Goal: Information Seeking & Learning: Get advice/opinions

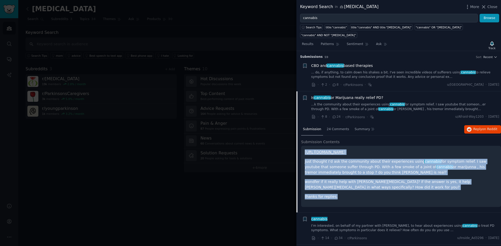
scroll to position [40, 0]
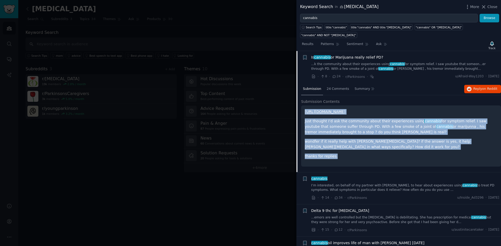
click at [419, 62] on link "...k the community about their experiences using cannabis for symptom relief. I…" at bounding box center [405, 66] width 188 height 9
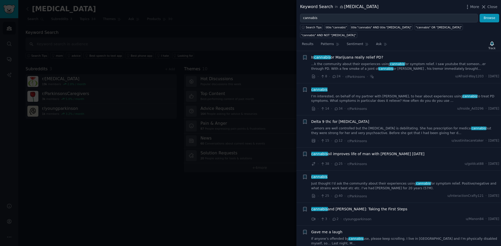
click at [409, 94] on link "I’m interested, on behalf of my partner with [PERSON_NAME], to hear about exper…" at bounding box center [405, 98] width 188 height 9
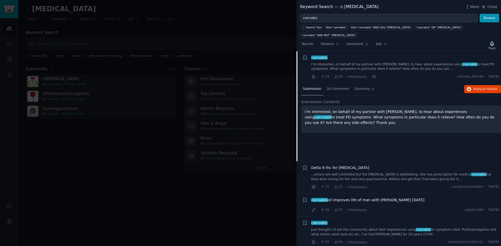
scroll to position [73, 0]
click at [493, 87] on span "on Reddit" at bounding box center [489, 89] width 15 height 4
click at [369, 165] on div "Delta 9 thc for [MEDICAL_DATA] ...emors are well controlled but the [MEDICAL_DA…" at bounding box center [405, 173] width 188 height 16
click at [369, 172] on link "...emors are well controlled but the [MEDICAL_DATA] is debilitating. She has pr…" at bounding box center [405, 176] width 188 height 9
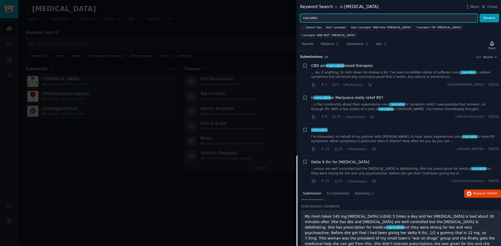
drag, startPoint x: 321, startPoint y: 20, endPoint x: 269, endPoint y: 15, distance: 52.1
click at [270, 15] on div "Keyword Search in [MEDICAL_DATA] More Close cannabis Browse Search Tips title:"…" at bounding box center [250, 123] width 501 height 246
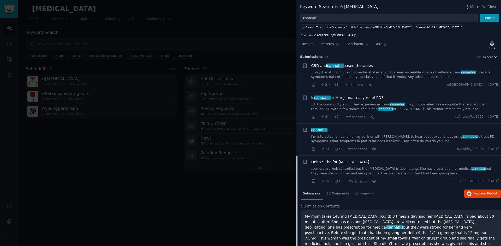
click at [256, 29] on div at bounding box center [250, 123] width 501 height 246
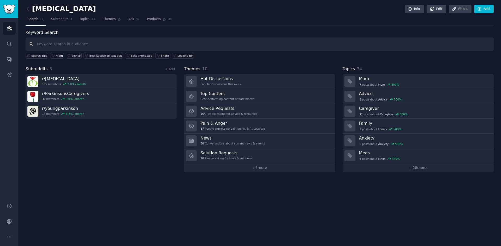
click at [109, 42] on input "text" at bounding box center [260, 44] width 468 height 13
type input "cannabis"
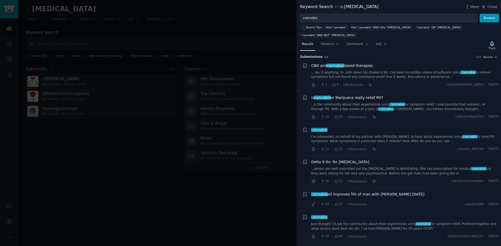
click at [418, 102] on link "...k the community about their experiences using cannabis for symptom relief. I…" at bounding box center [405, 106] width 188 height 9
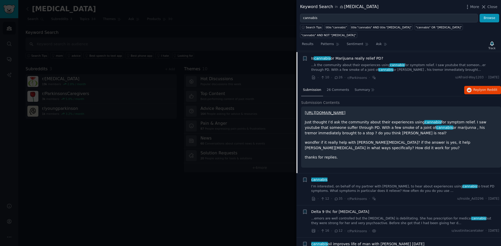
scroll to position [40, 0]
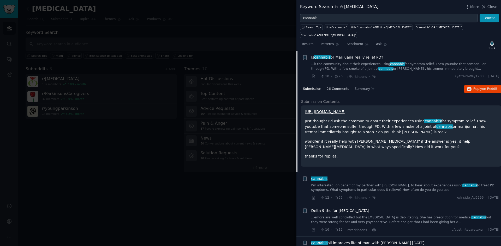
click at [334, 87] on span "26 Comments" at bounding box center [337, 89] width 22 height 5
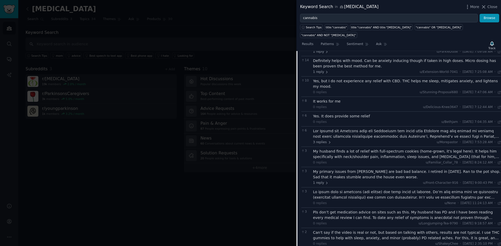
scroll to position [0, 0]
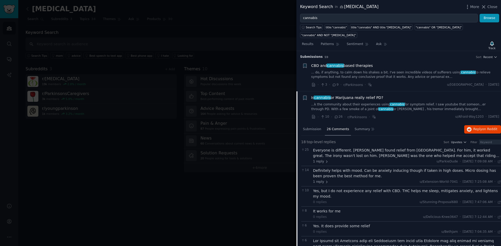
click at [404, 102] on link "...k the community about their experiences using cannabis for symptom relief. I…" at bounding box center [405, 106] width 188 height 9
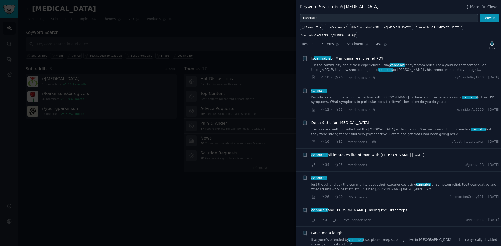
scroll to position [40, 0]
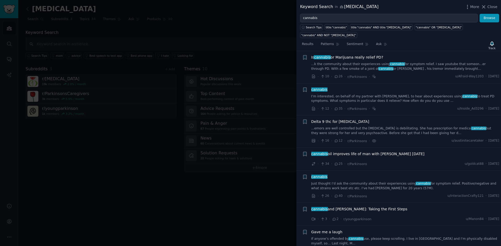
click at [357, 62] on link "...k the community about their experiences using cannabis for symptom relief. I…" at bounding box center [405, 66] width 188 height 9
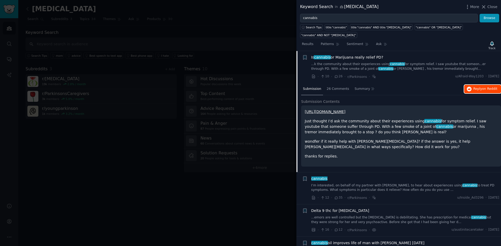
click at [489, 87] on span "on Reddit" at bounding box center [489, 89] width 15 height 4
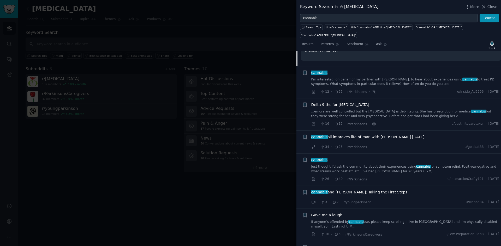
scroll to position [156, 0]
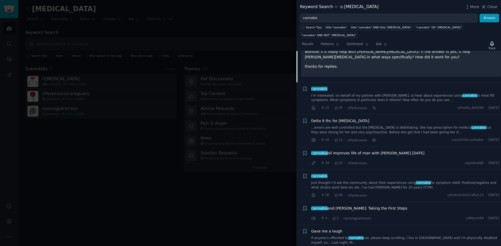
click at [376, 94] on link "I’m interested, on behalf of my partner with [PERSON_NAME], to hear about exper…" at bounding box center [405, 98] width 188 height 9
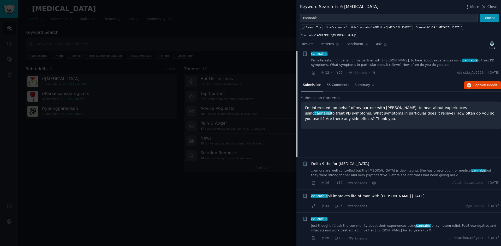
scroll to position [73, 0]
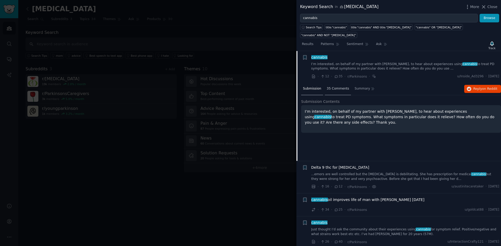
click at [342, 87] on span "35 Comments" at bounding box center [337, 89] width 22 height 5
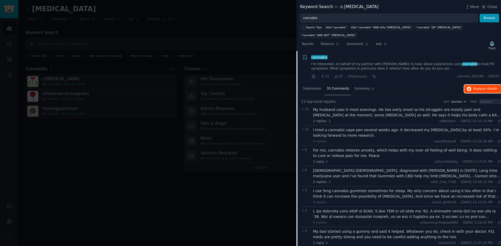
click at [481, 87] on span "Reply on Reddit" at bounding box center [485, 89] width 24 height 5
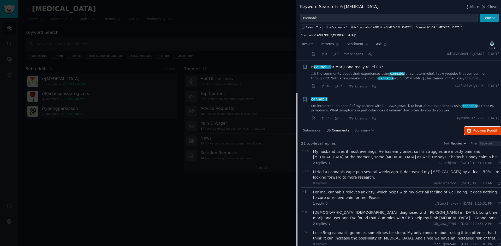
scroll to position [21, 0]
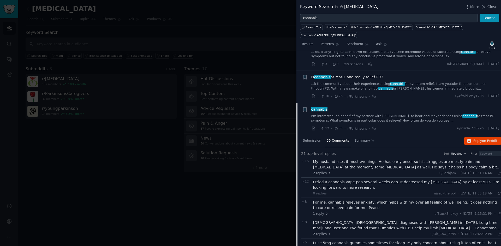
click at [347, 107] on div "cannabis" at bounding box center [405, 109] width 188 height 5
click at [478, 114] on link "I’m interested, on behalf of my partner with [PERSON_NAME], to hear about exper…" at bounding box center [405, 118] width 188 height 9
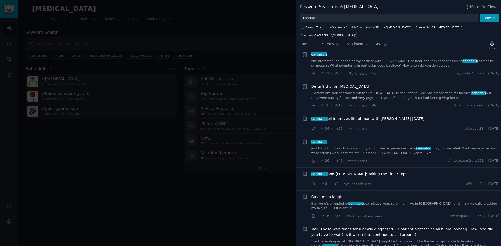
scroll to position [78, 0]
